Goal: Task Accomplishment & Management: Use online tool/utility

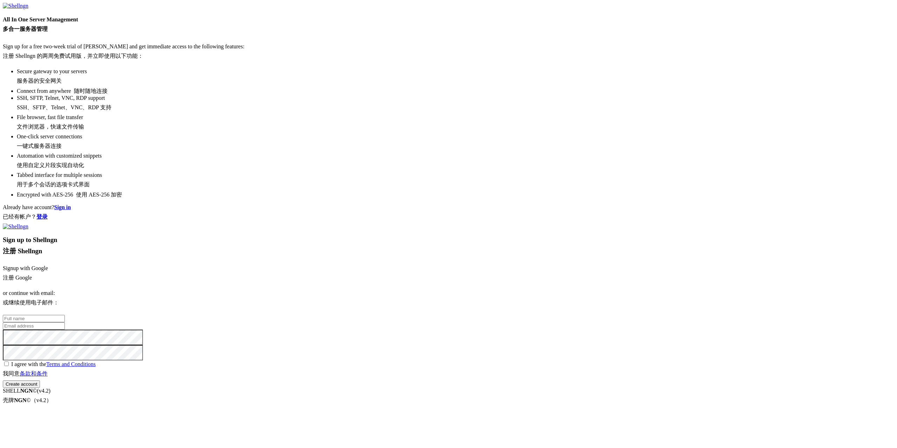
click at [48, 265] on link "Signup with Google 注册 Google" at bounding box center [25, 272] width 45 height 15
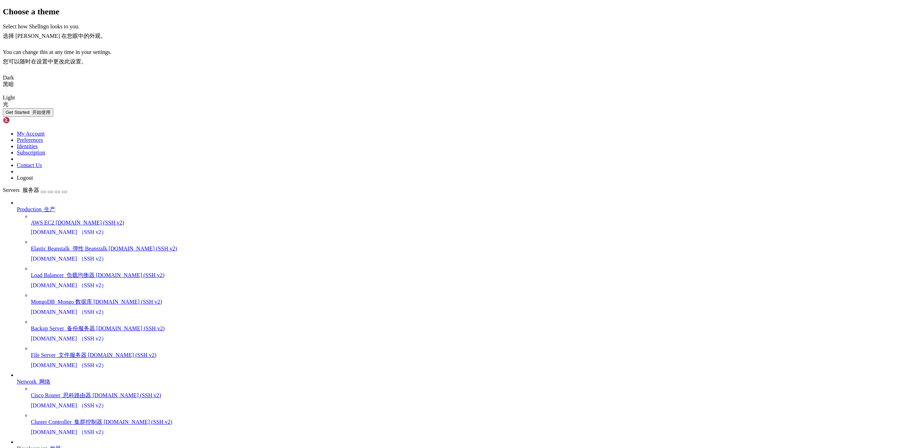
click at [53, 117] on button "Get Started 开始使用" at bounding box center [28, 112] width 50 height 8
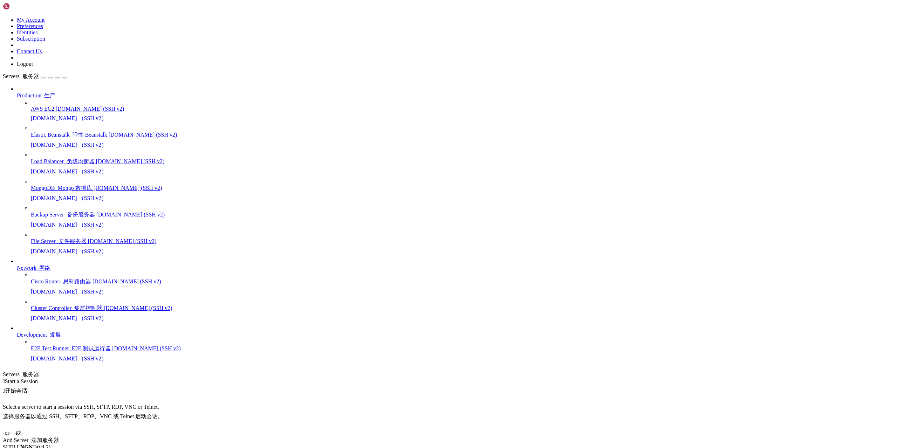
click at [482, 437] on div "Add Server 添加服务器" at bounding box center [448, 440] width 891 height 7
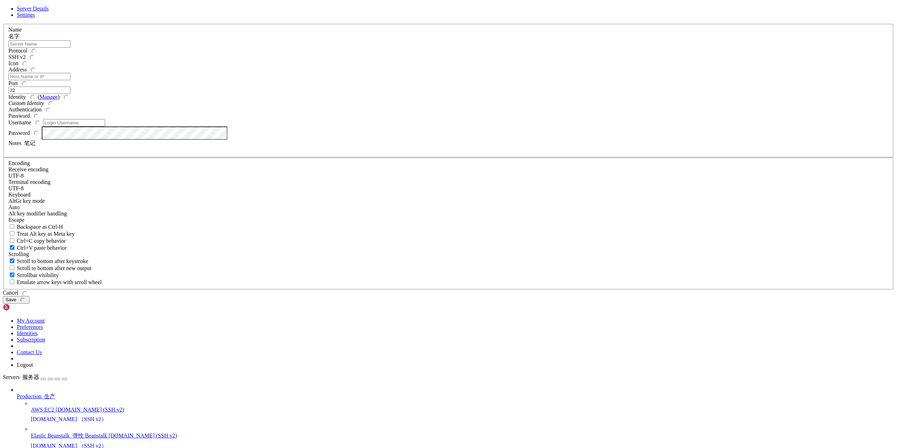
click at [70, 48] on input "text" at bounding box center [39, 43] width 62 height 7
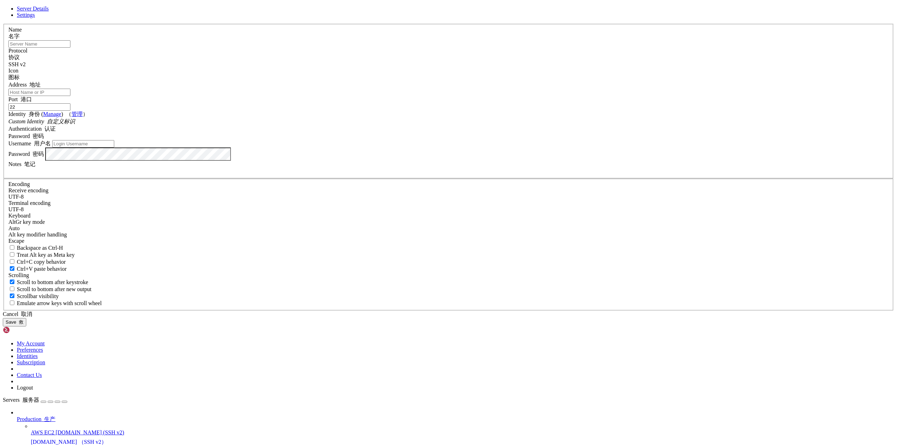
type input "fu jianhua"
click at [70, 96] on input "Address 地址" at bounding box center [39, 92] width 62 height 7
paste input "[TECHNICAL_ID]"
type input "[TECHNICAL_ID]"
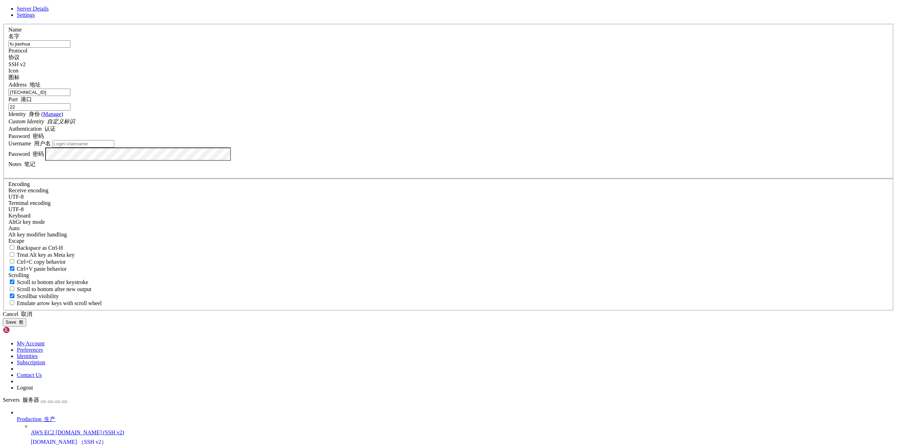
click at [75, 124] on icon "Custom Identity 自定义标识" at bounding box center [41, 121] width 67 height 6
click at [114, 147] on input "Username 用户名" at bounding box center [83, 143] width 62 height 7
click at [3, 24] on icon at bounding box center [3, 24] width 0 height 0
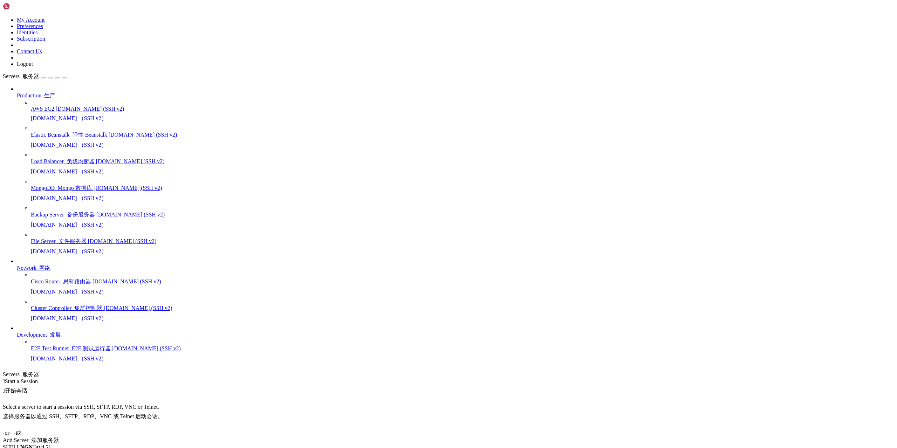
click at [485, 437] on div "Add Server 添加服务器" at bounding box center [448, 440] width 891 height 7
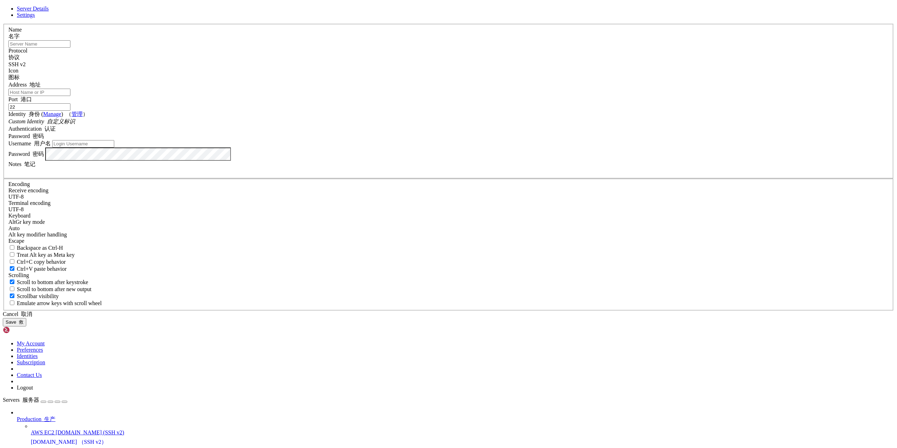
click at [114, 147] on input "Username 用户名" at bounding box center [83, 143] width 62 height 7
click at [70, 96] on input "Address 地址" at bounding box center [39, 92] width 62 height 7
click at [511, 326] on div "Server Details Settings Name 名字 Protocol 协议 SSH v2 Icon 图标" at bounding box center [448, 166] width 891 height 321
click at [75, 124] on icon "Custom Identity 自定义标识" at bounding box center [41, 121] width 67 height 6
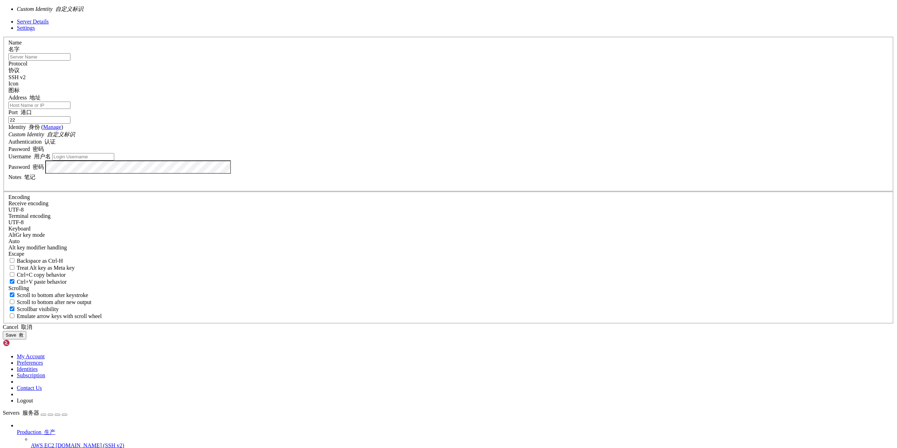
click at [70, 109] on input "Address 地址" at bounding box center [39, 105] width 62 height 7
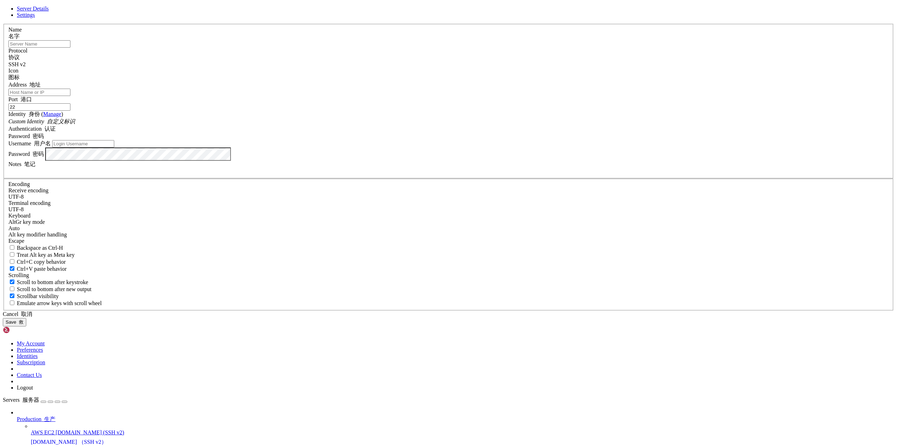
paste input "[TECHNICAL_ID]"
type input "[TECHNICAL_ID]"
drag, startPoint x: 383, startPoint y: 158, endPoint x: 393, endPoint y: 164, distance: 12.3
click at [70, 48] on input "text" at bounding box center [39, 43] width 62 height 7
type input "fu jianhua"
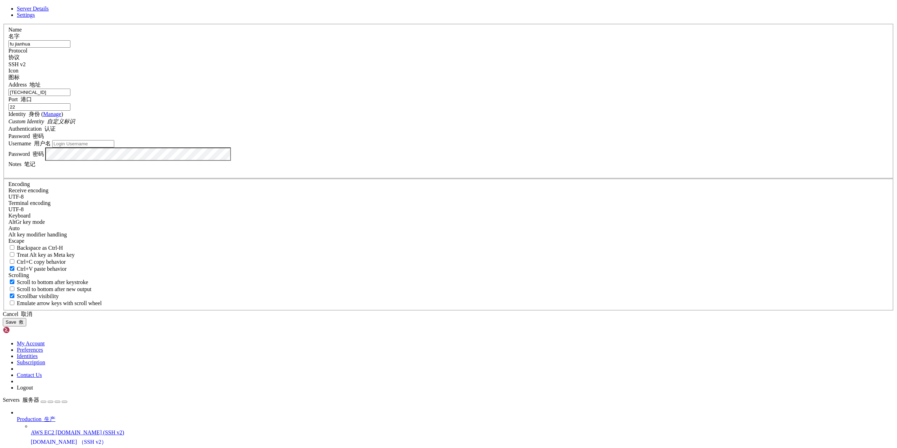
click at [114, 147] on input "Username 用户名" at bounding box center [83, 143] width 62 height 7
paste input "dm474l9u"
type input "dm474l9u"
click at [23, 319] on font "救" at bounding box center [21, 321] width 5 height 5
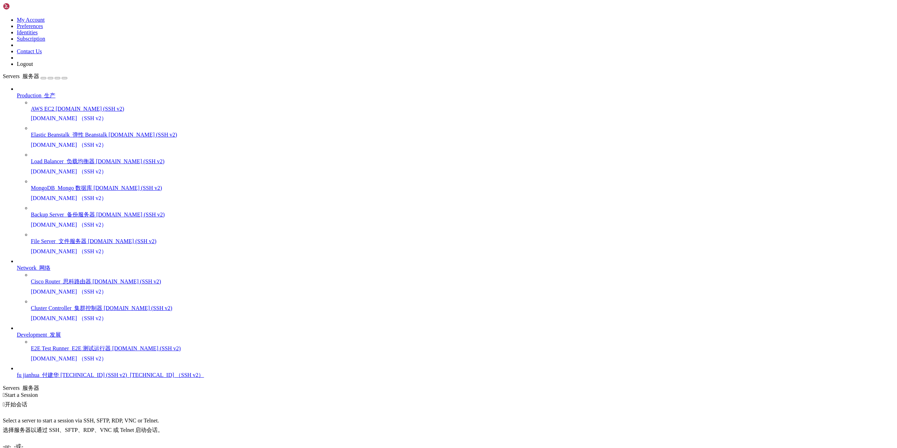
click at [60, 372] on span "[TECHNICAL_ID] (SSH v2) [TECHNICAL_ID] （SSH v2）" at bounding box center [132, 375] width 144 height 6
drag, startPoint x: 283, startPoint y: 881, endPoint x: 301, endPoint y: 863, distance: 25.3
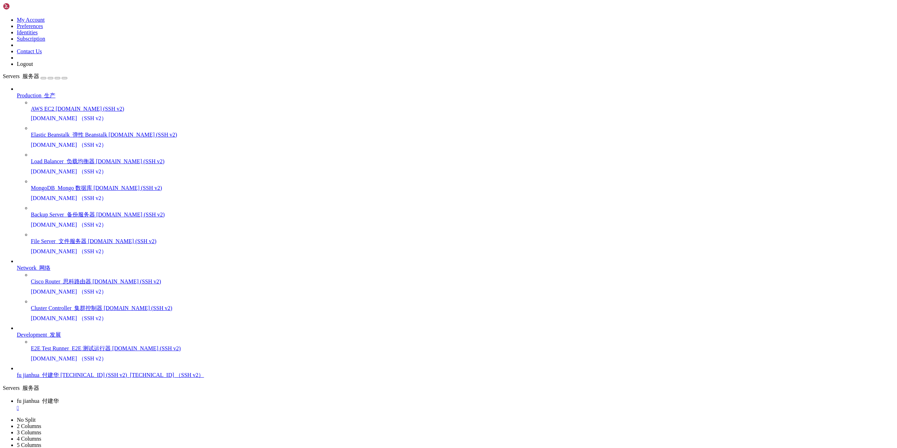
drag, startPoint x: 136, startPoint y: 713, endPoint x: 133, endPoint y: 694, distance: 19.8
